Goal: Information Seeking & Learning: Learn about a topic

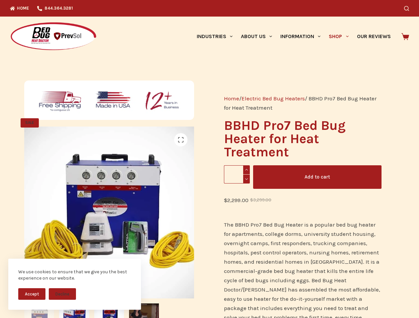
click at [32, 294] on button "Accept" at bounding box center [31, 295] width 27 height 12
click at [62, 294] on button "Decline" at bounding box center [62, 295] width 27 height 12
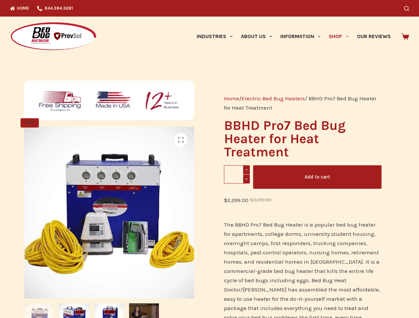
click at [409, 8] on icon "Search" at bounding box center [406, 8] width 5 height 5
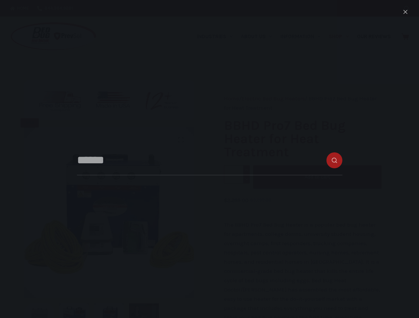
click at [217, 36] on link "Industries" at bounding box center [214, 37] width 44 height 40
click at [259, 36] on link "About Us" at bounding box center [256, 37] width 39 height 40
click at [303, 36] on link "Information" at bounding box center [300, 37] width 48 height 40
